Goal: Task Accomplishment & Management: Complete application form

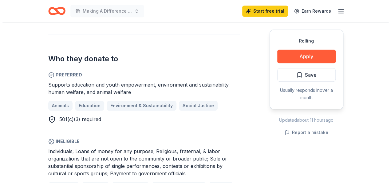
scroll to position [318, 0]
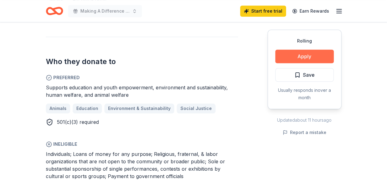
click at [326, 59] on button "Apply" at bounding box center [304, 57] width 58 height 14
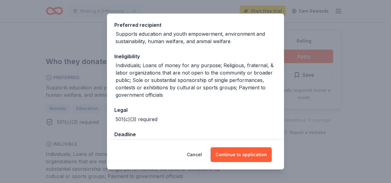
scroll to position [106, 0]
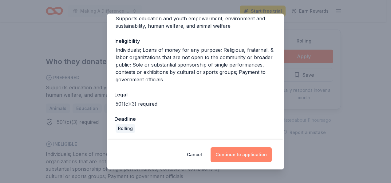
click at [261, 152] on button "Continue to application" at bounding box center [241, 154] width 61 height 15
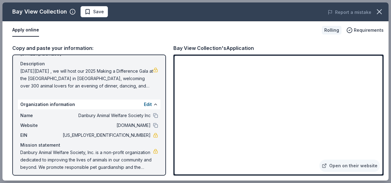
scroll to position [62, 0]
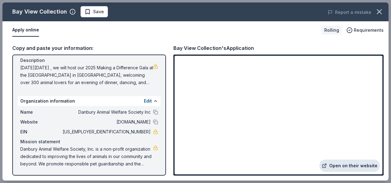
click at [345, 165] on link "Open on their website" at bounding box center [350, 165] width 61 height 12
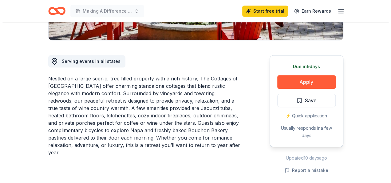
scroll to position [150, 0]
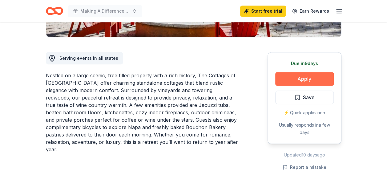
click at [325, 77] on button "Apply" at bounding box center [304, 79] width 58 height 14
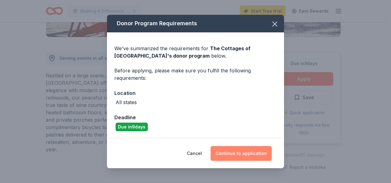
click at [245, 152] on button "Continue to application" at bounding box center [241, 153] width 61 height 15
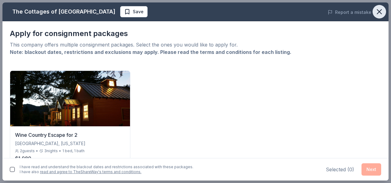
click at [381, 13] on icon "button" at bounding box center [379, 11] width 9 height 9
